Goal: Task Accomplishment & Management: Complete application form

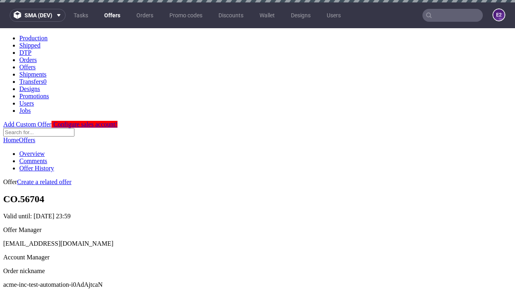
scroll to position [2, 0]
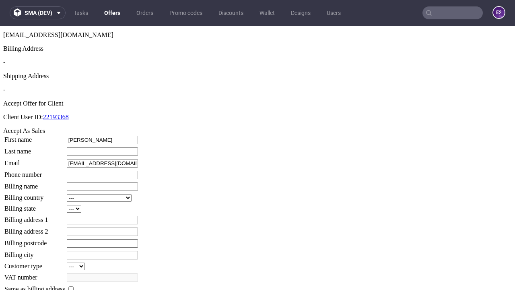
type input "Jeanie"
type input "Brekke"
type input "1509813888"
type input "Mable_Skiles3"
select select "13"
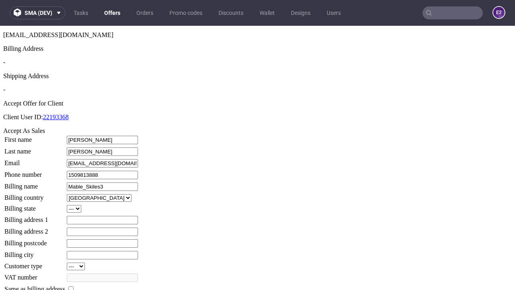
type input "Mable_Skiles3"
type input "19 Huels Approach"
select select "132"
type input "19 Huels Approach"
type input "WZ5 6NY"
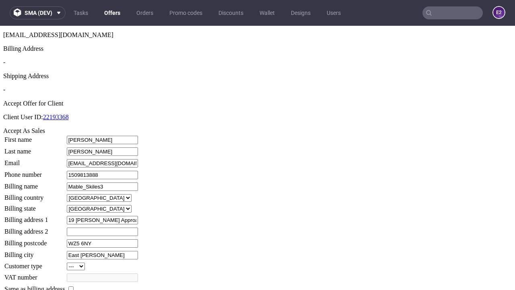
type input "East Mertz"
click at [74, 286] on input "checkbox" at bounding box center [70, 288] width 5 height 5
checkbox input "true"
type input "Mable_Skiles3"
select select "13"
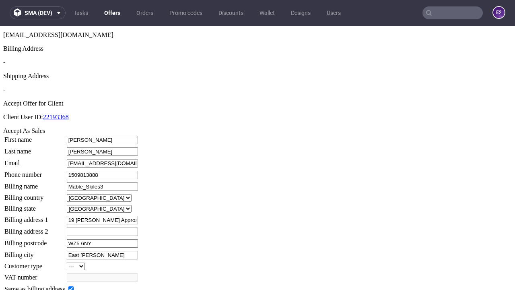
type input "19 Huels Approach"
type input "WZ5 6NY"
type input "East Mertz"
select select "132"
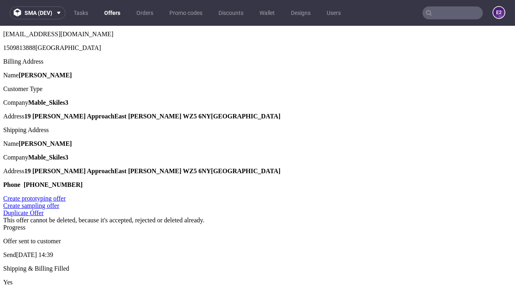
scroll to position [0, 0]
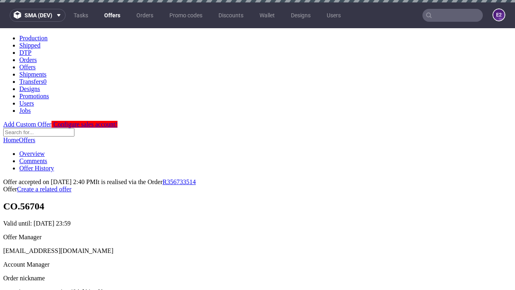
type input "[DATE]"
select select "12214305"
type input "In progress..."
